Goal: Entertainment & Leisure: Consume media (video, audio)

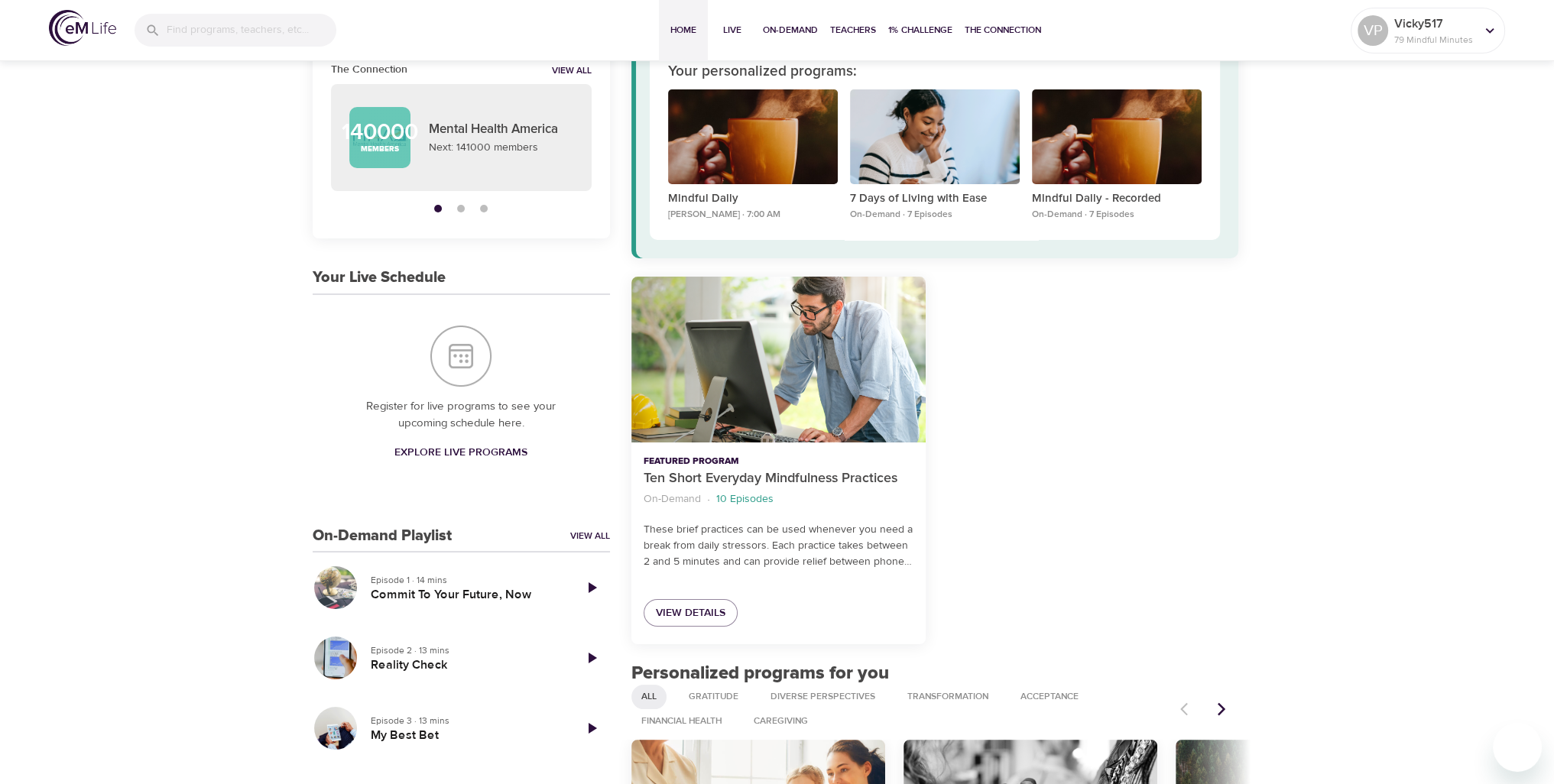
scroll to position [76, 0]
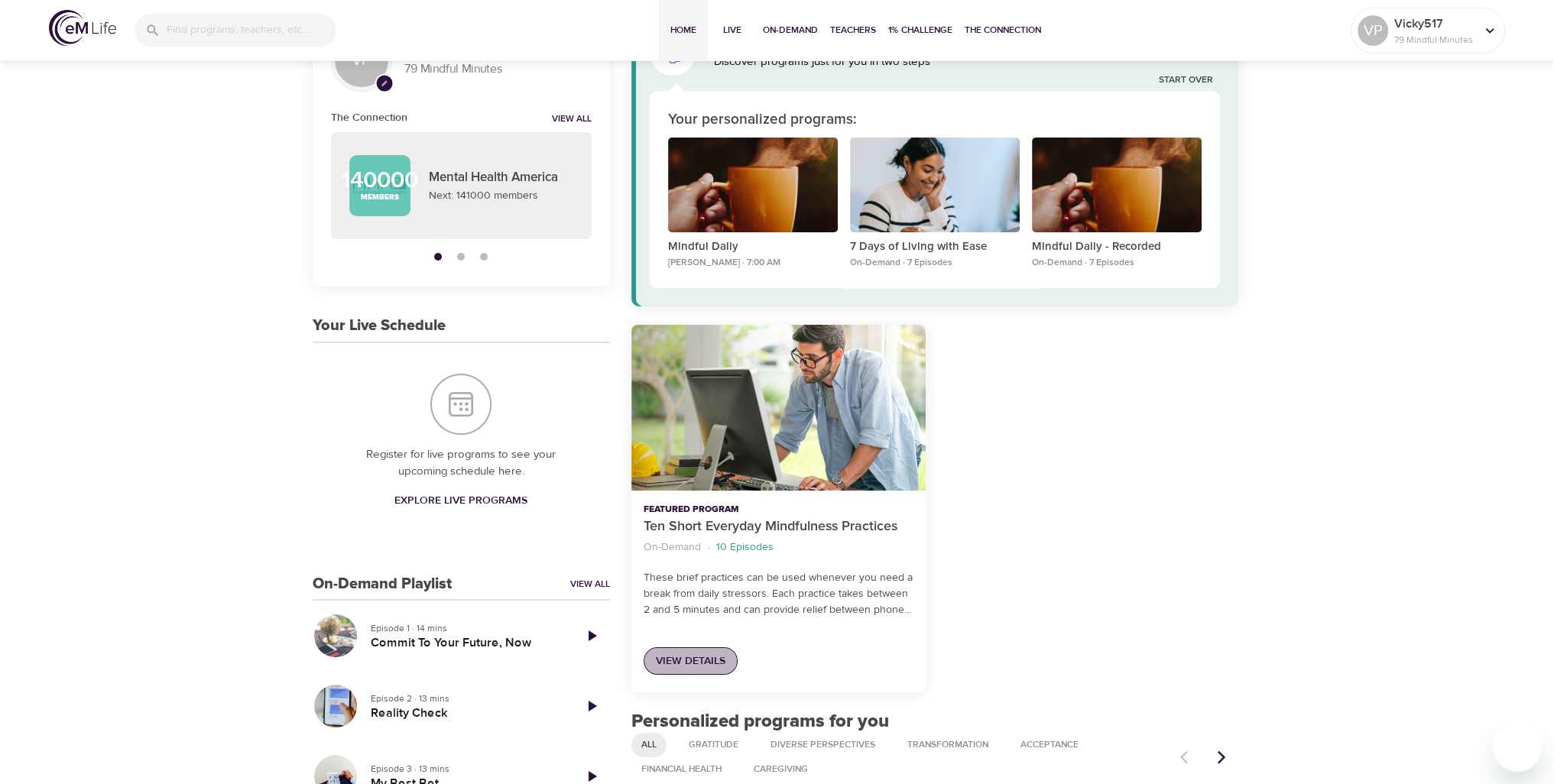
click at [697, 661] on span "View Details" at bounding box center [691, 662] width 70 height 19
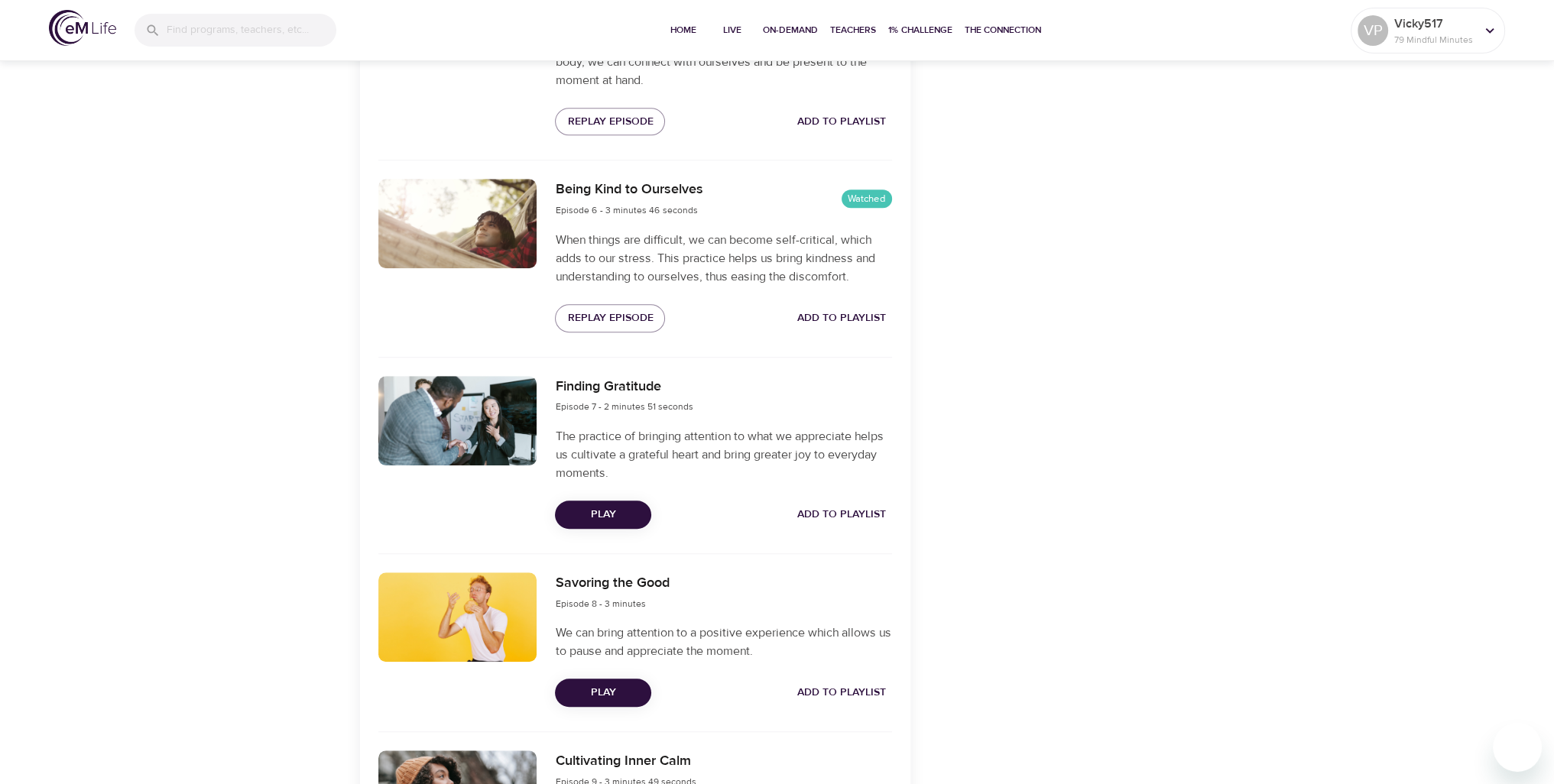
scroll to position [1451, 0]
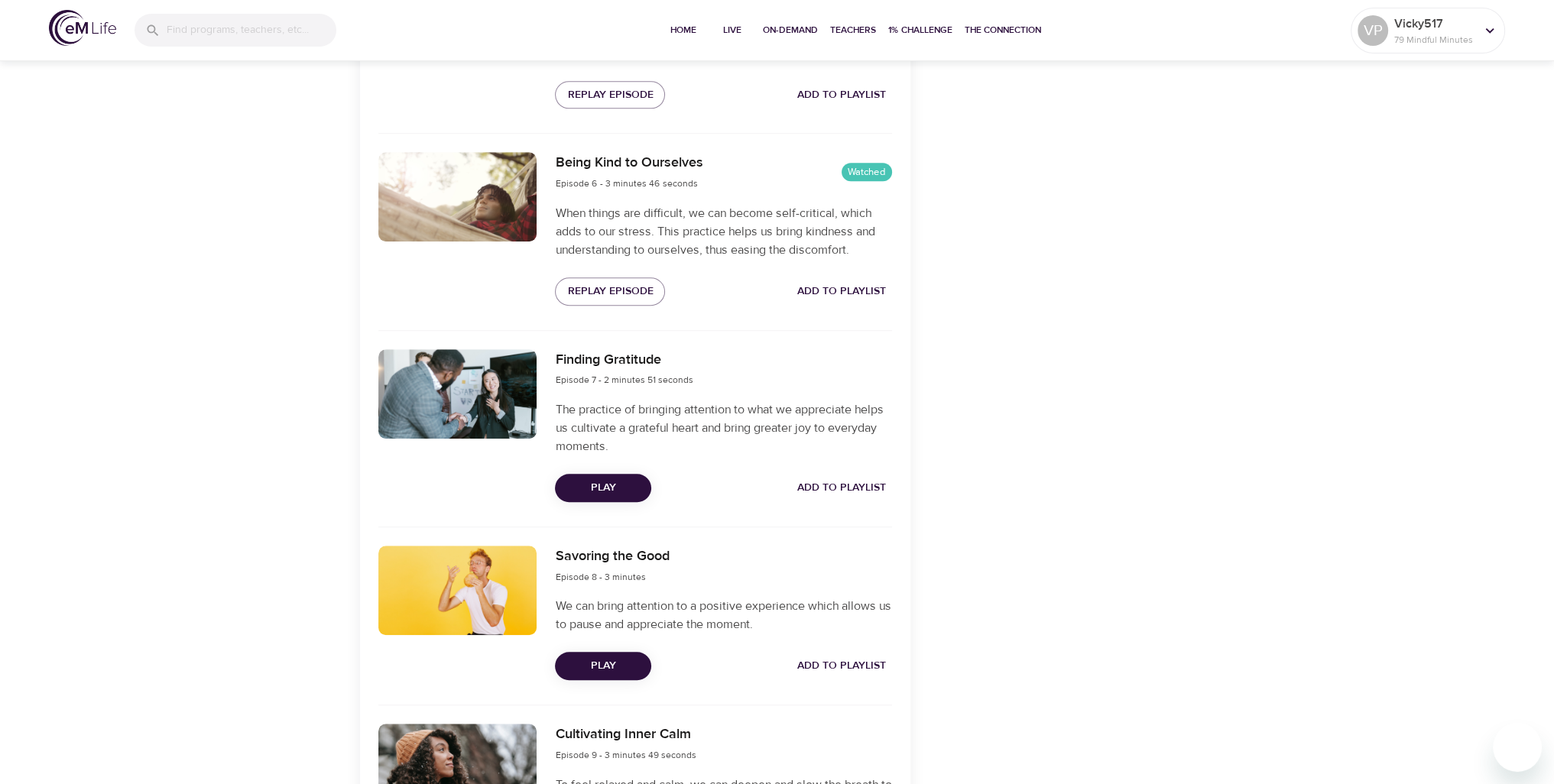
click at [615, 486] on span "Play" at bounding box center [603, 488] width 72 height 19
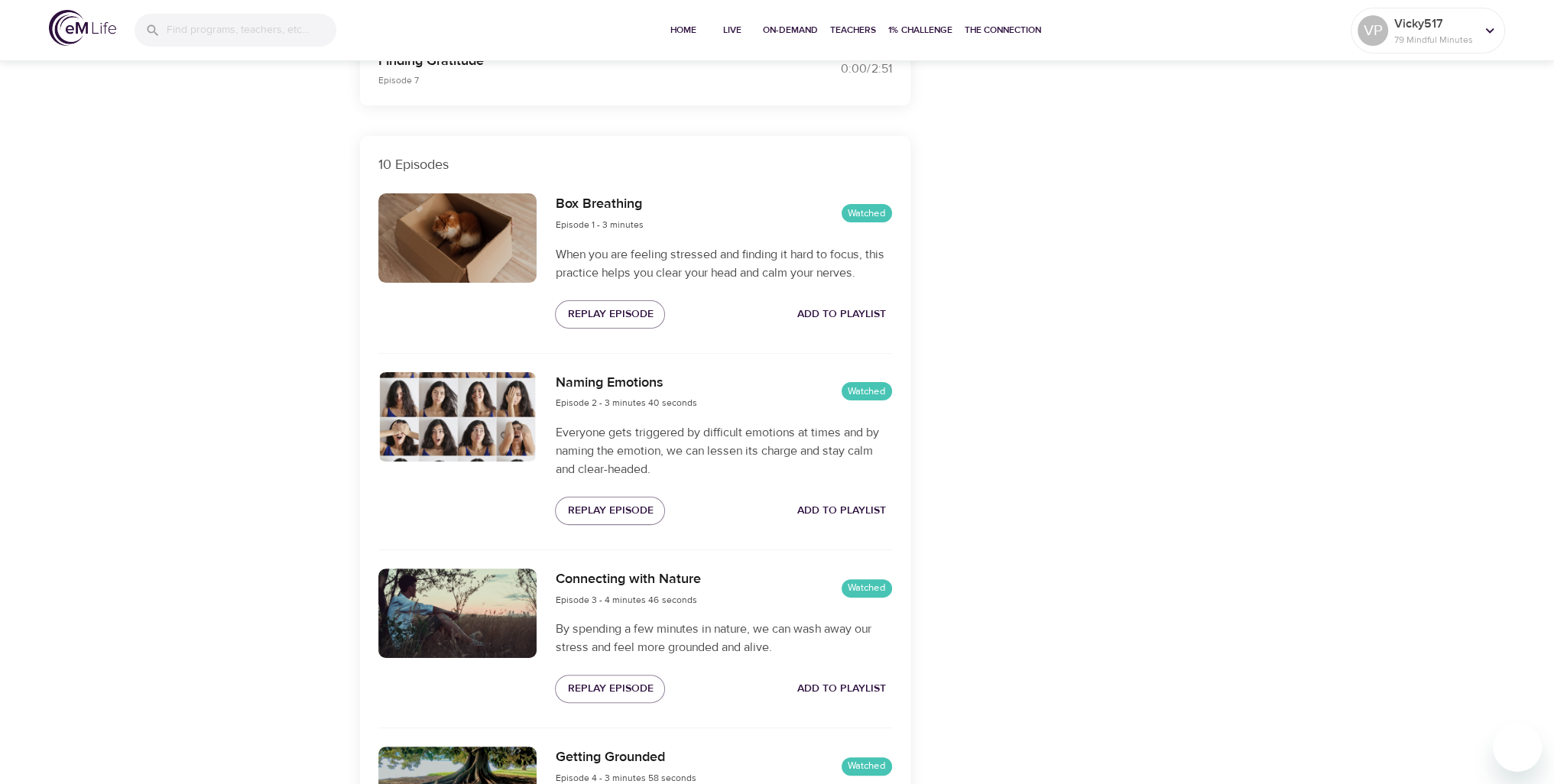
scroll to position [0, 0]
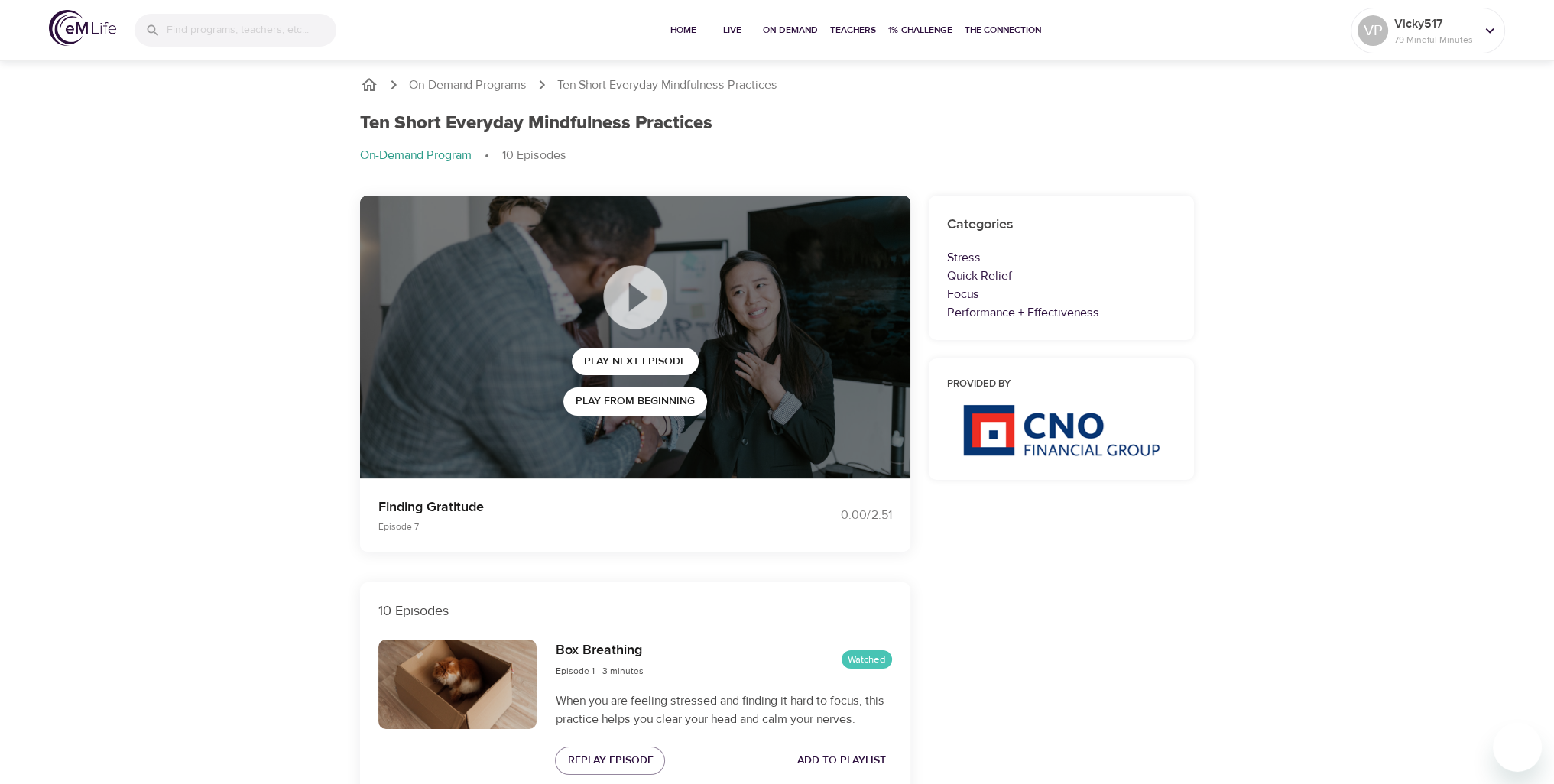
click at [367, 79] on icon "breadcrumb" at bounding box center [369, 85] width 15 height 13
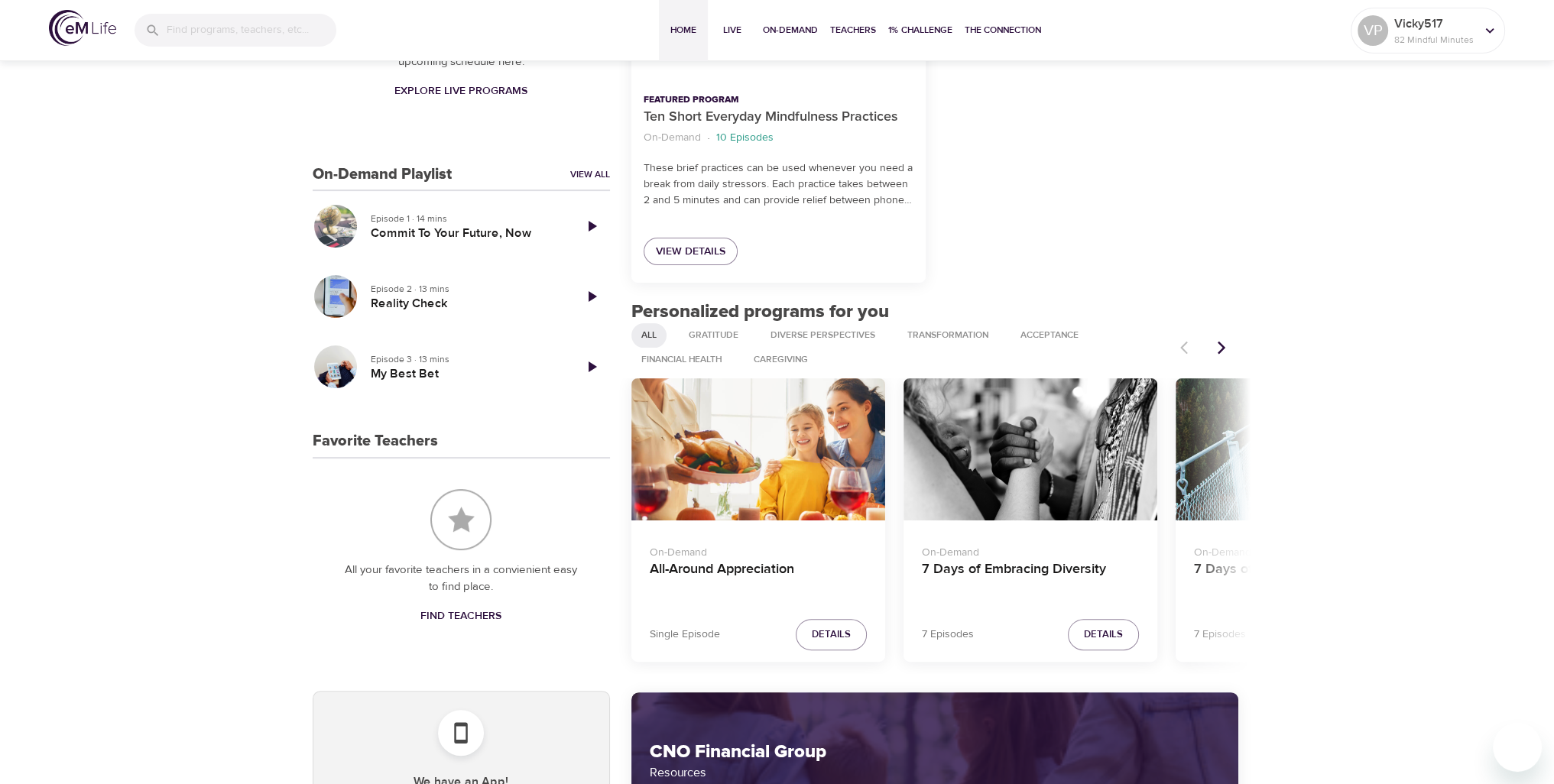
scroll to position [535, 0]
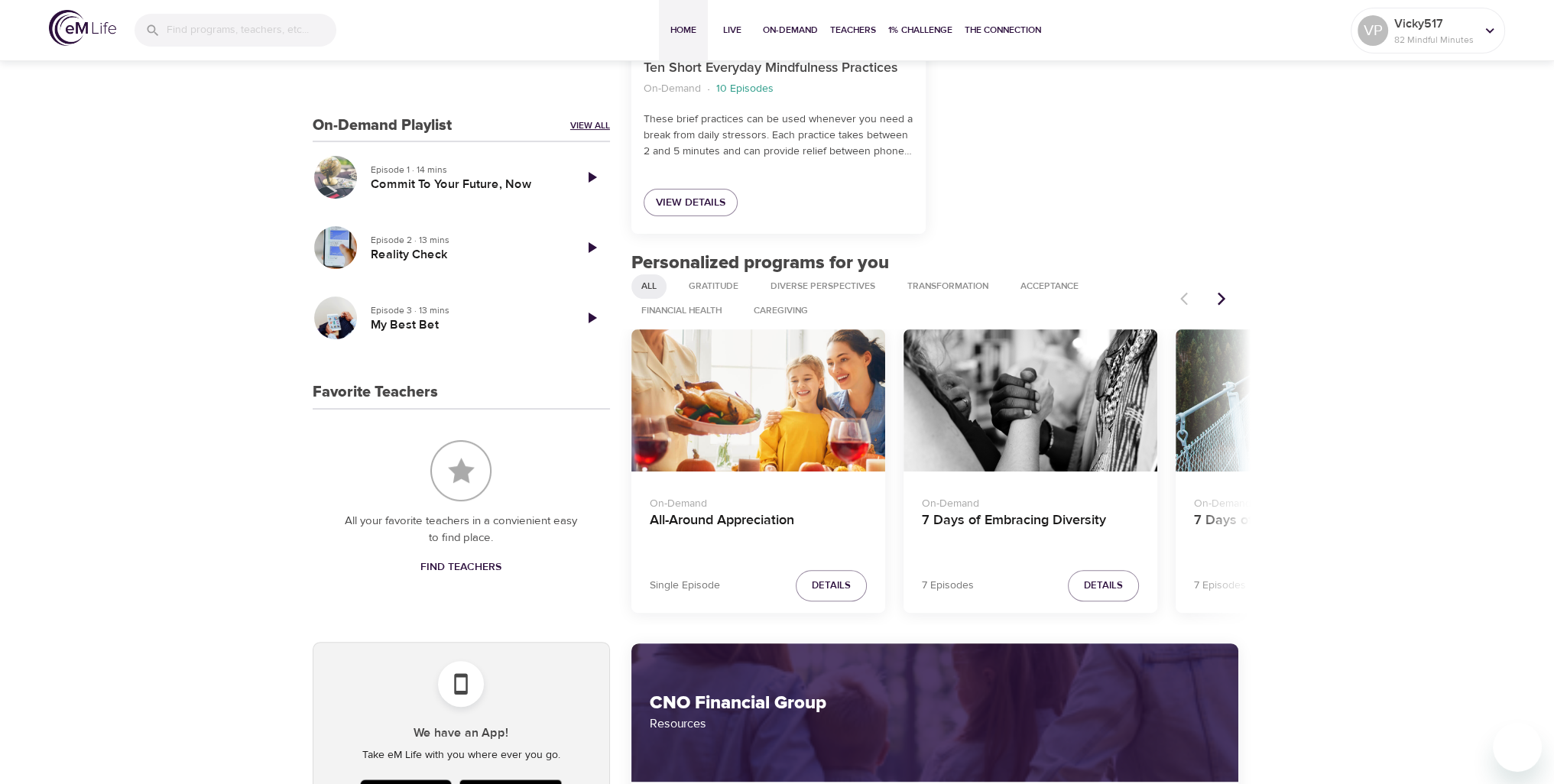
click at [584, 129] on link "View All" at bounding box center [590, 126] width 40 height 13
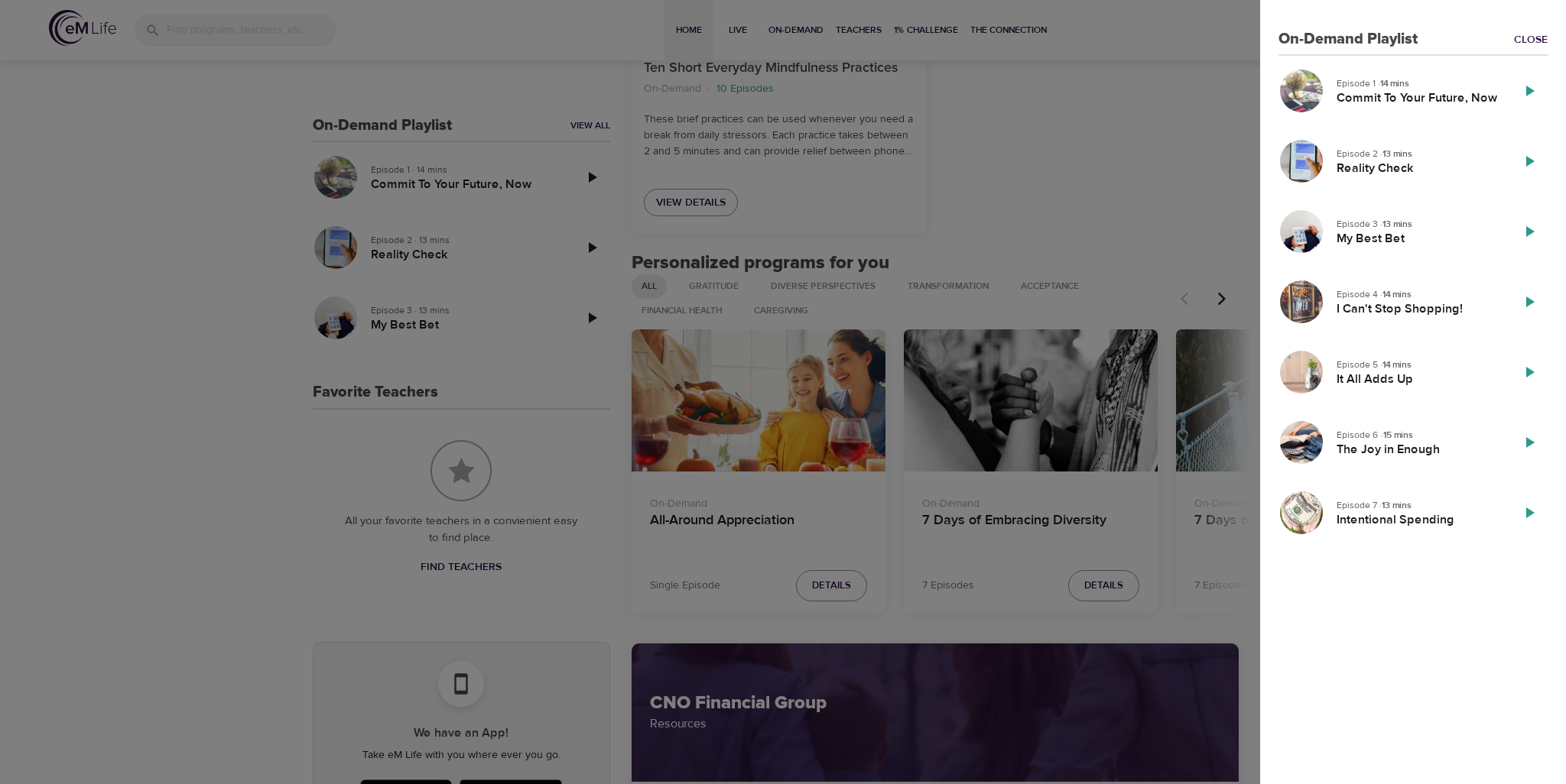
click at [1169, 262] on div at bounding box center [783, 392] width 1566 height 784
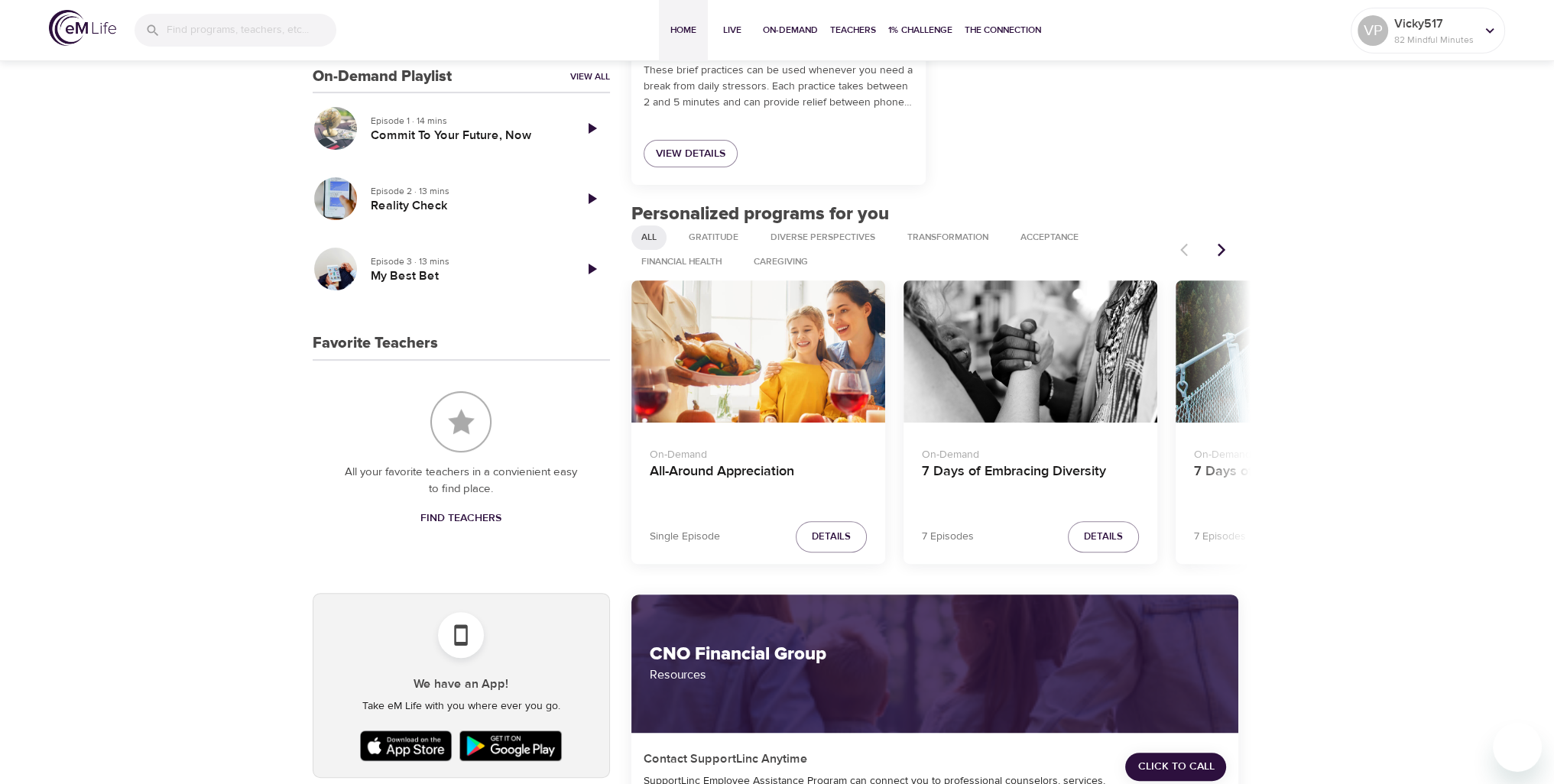
scroll to position [368, 0]
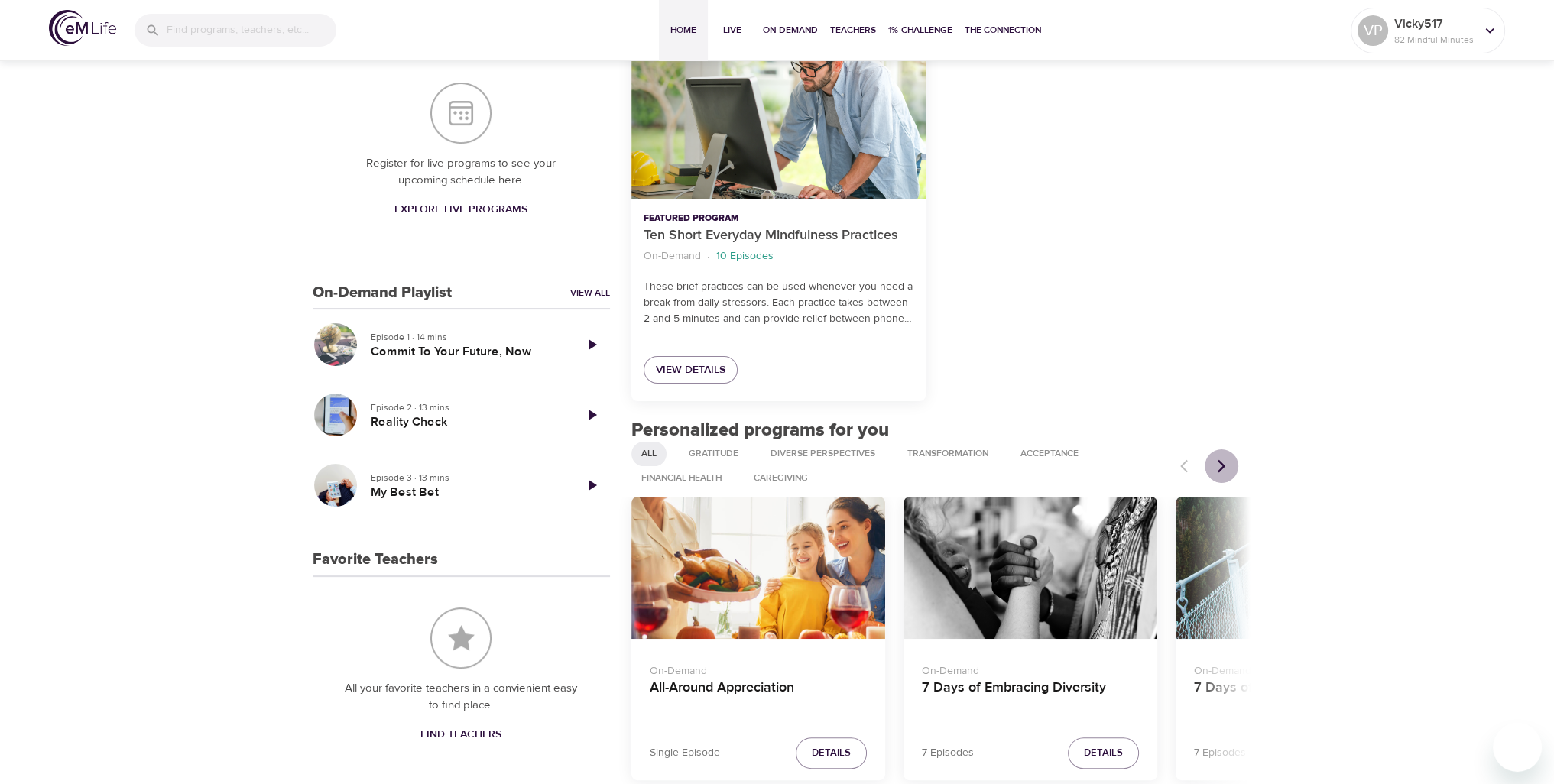
click at [1220, 462] on icon "Next items" at bounding box center [1222, 466] width 8 height 13
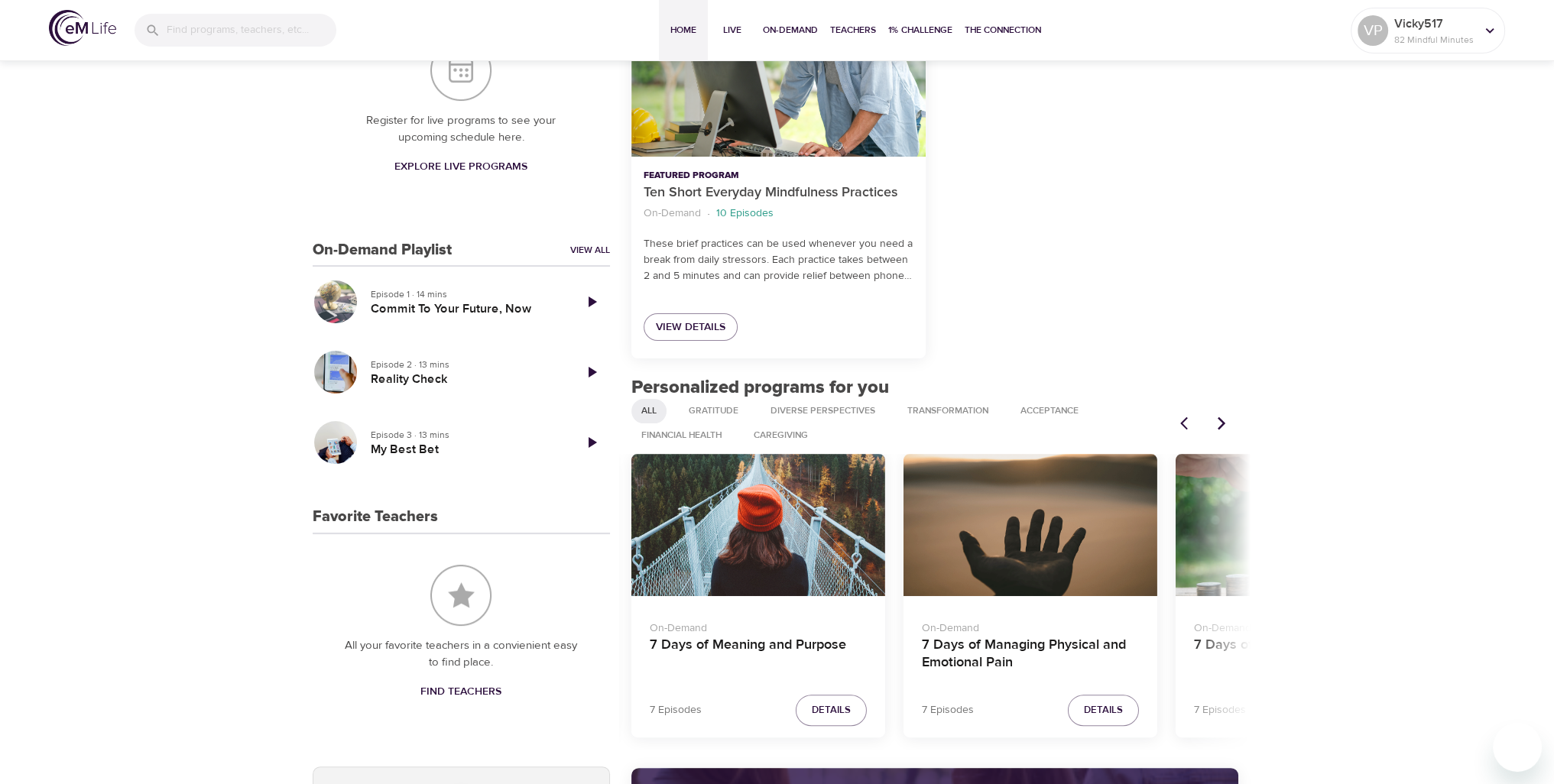
scroll to position [444, 0]
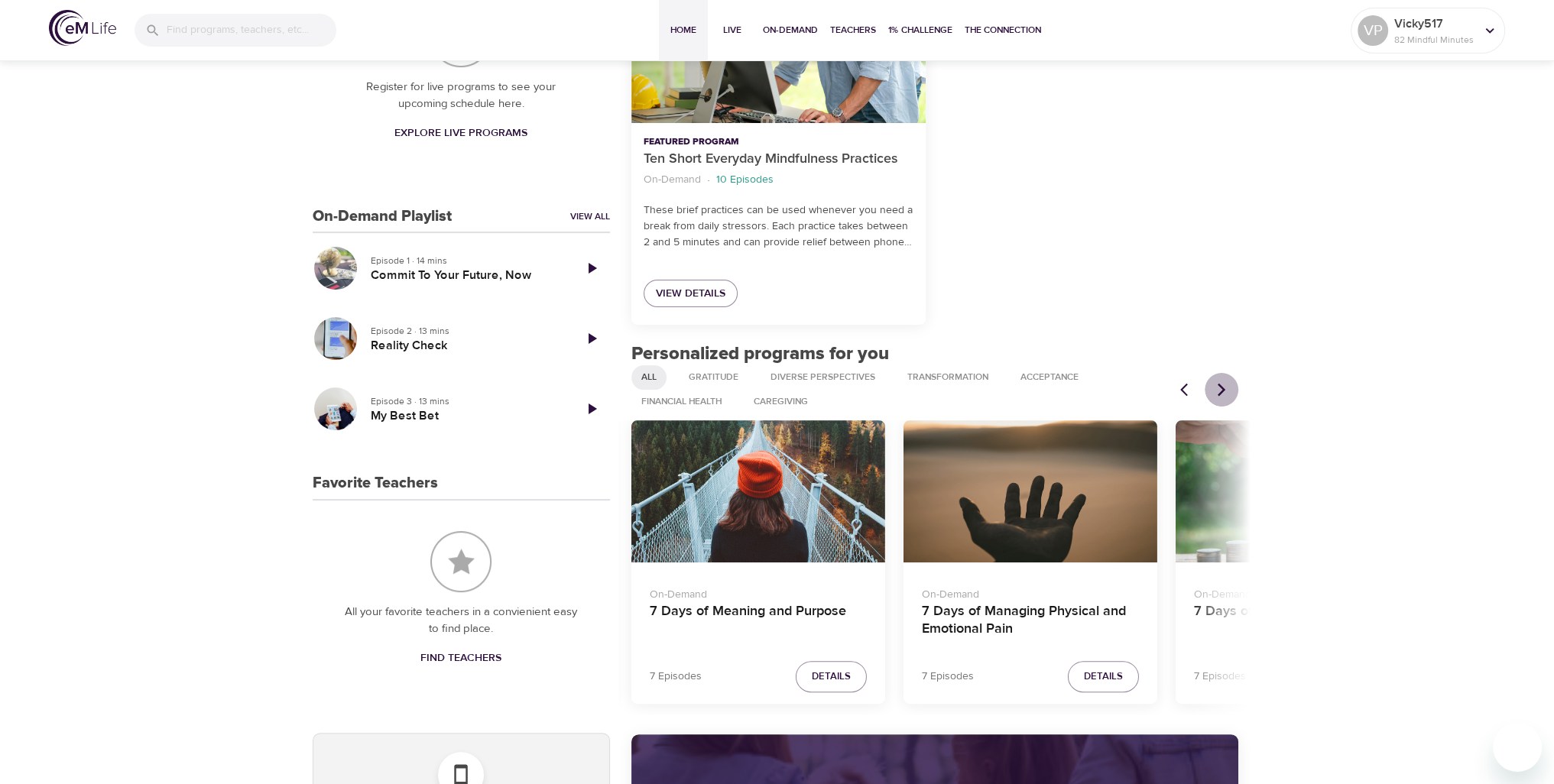
click at [1220, 392] on icon "Next items" at bounding box center [1222, 390] width 8 height 13
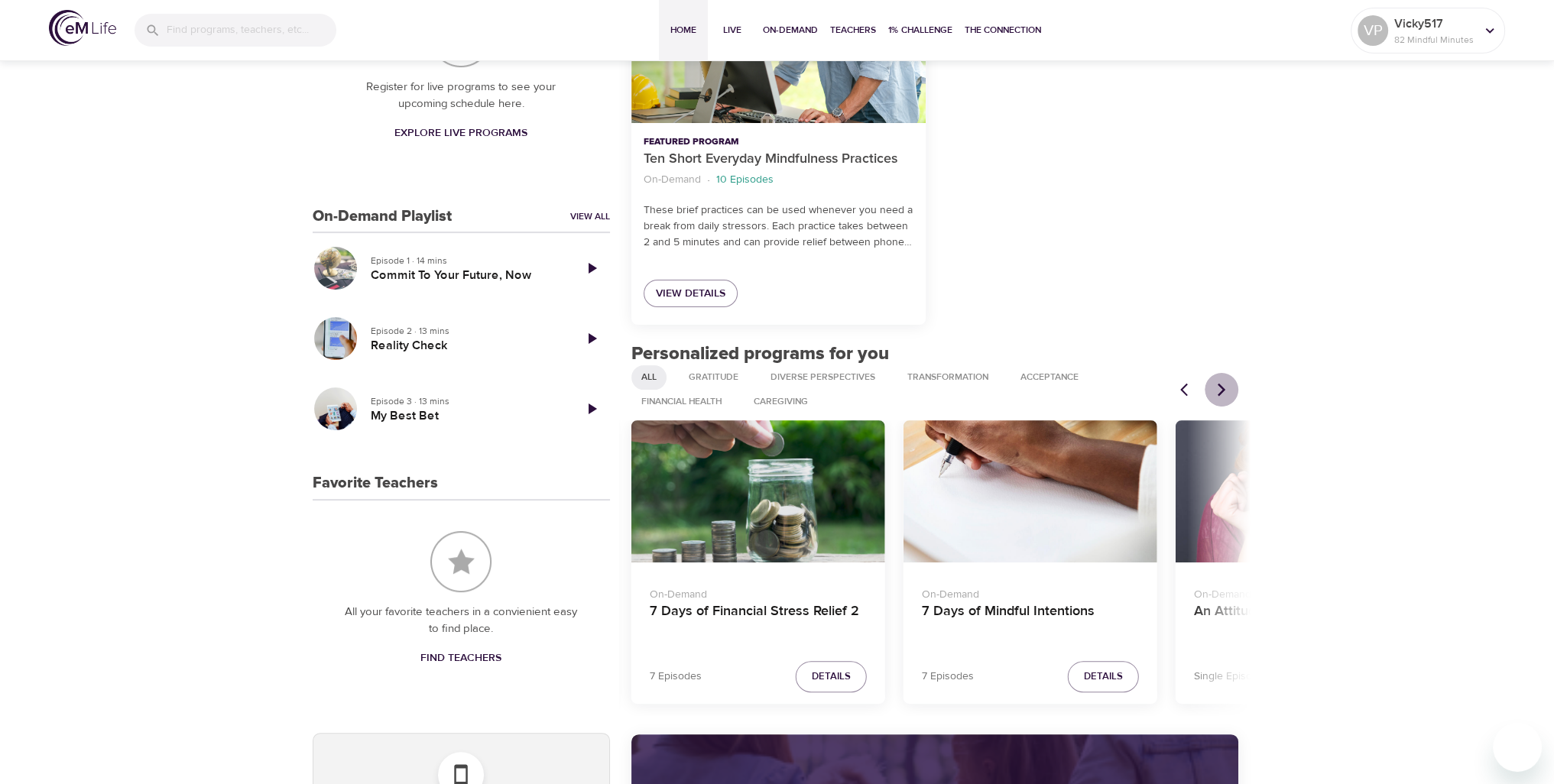
click at [1220, 392] on icon "Next items" at bounding box center [1222, 390] width 8 height 13
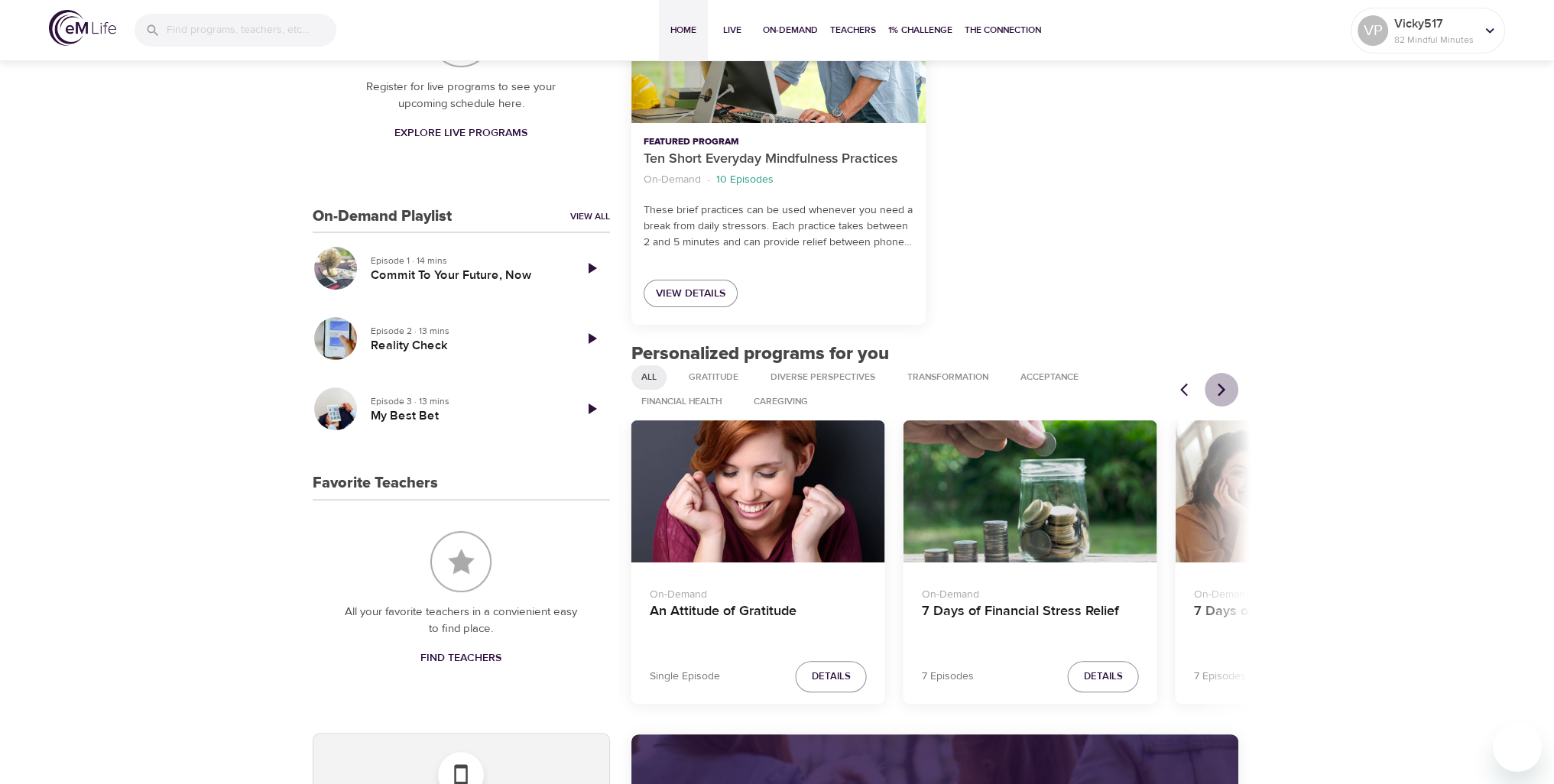
click at [1220, 392] on icon "Next items" at bounding box center [1222, 390] width 8 height 13
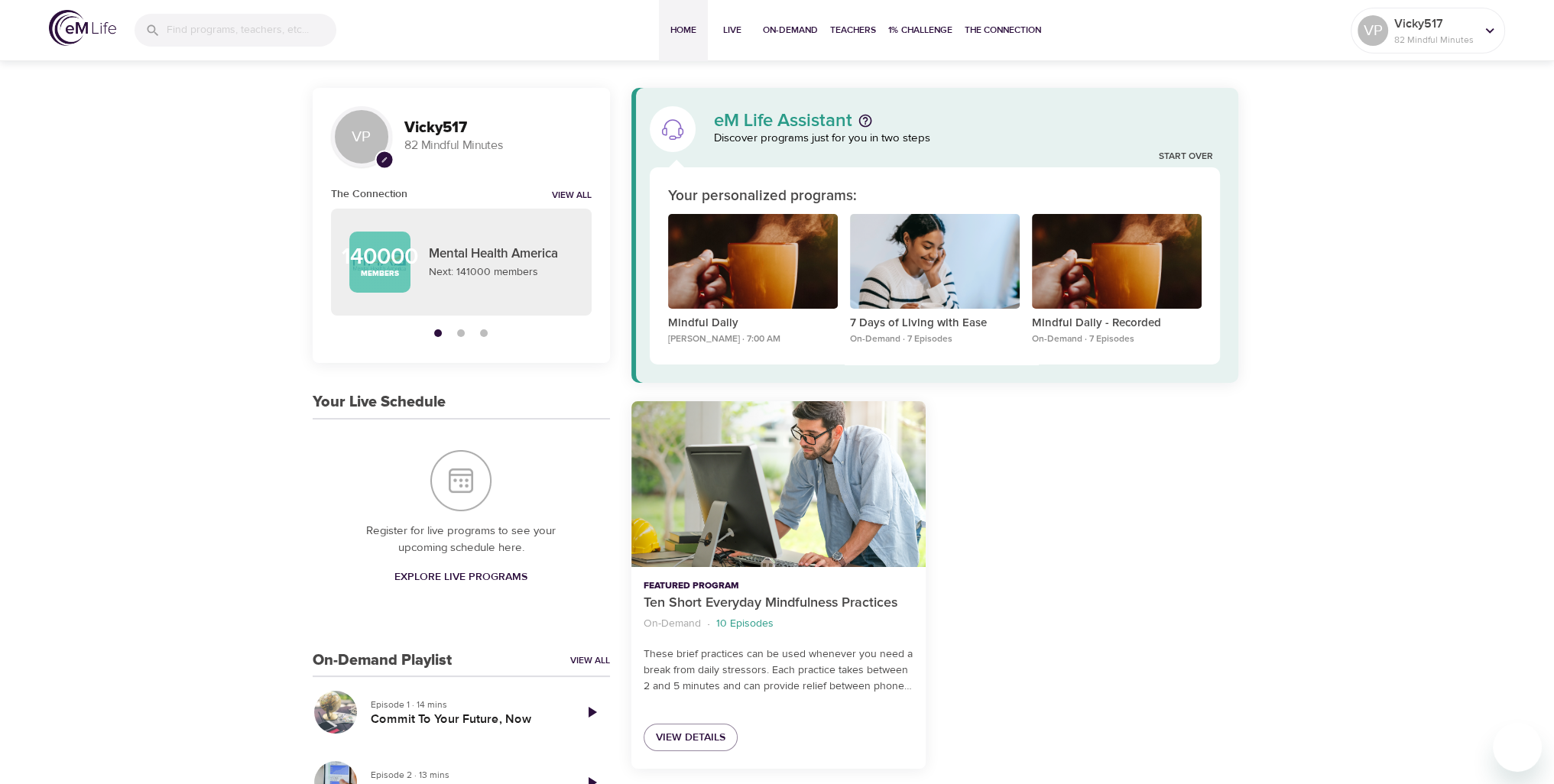
scroll to position [76, 0]
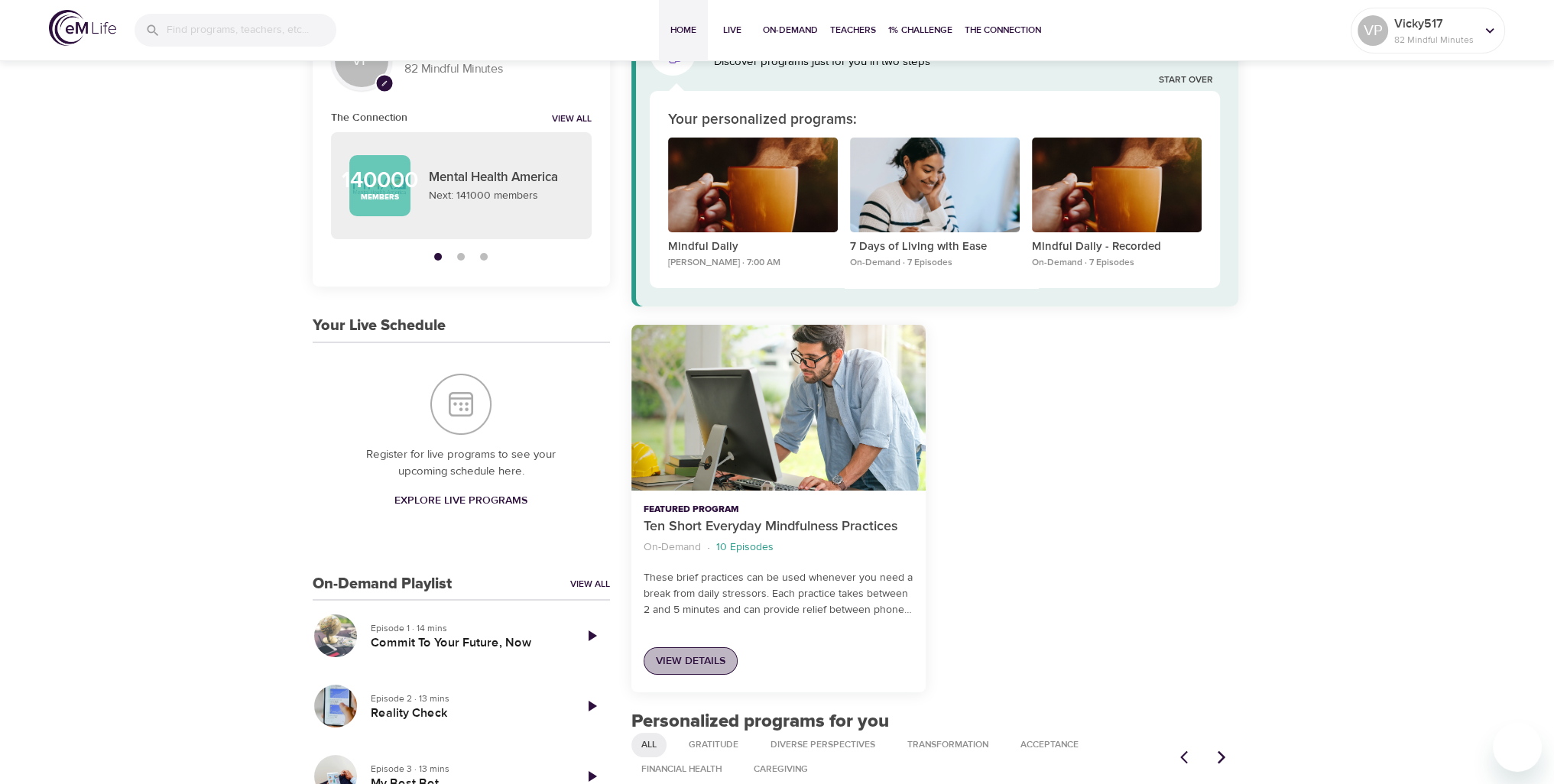
click at [698, 668] on span "View Details" at bounding box center [691, 662] width 70 height 19
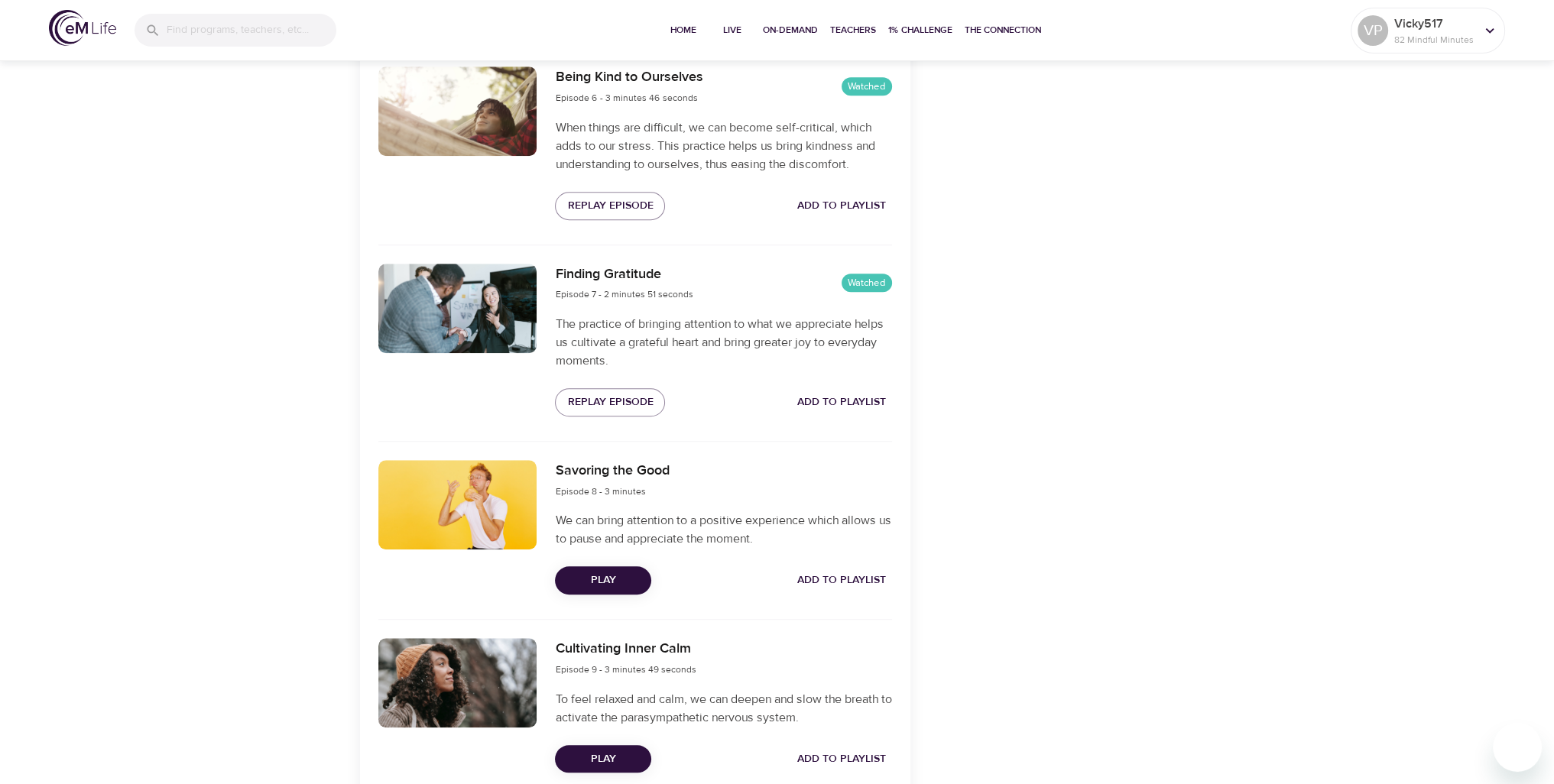
scroll to position [1512, 0]
